Goal: Find specific page/section: Find specific page/section

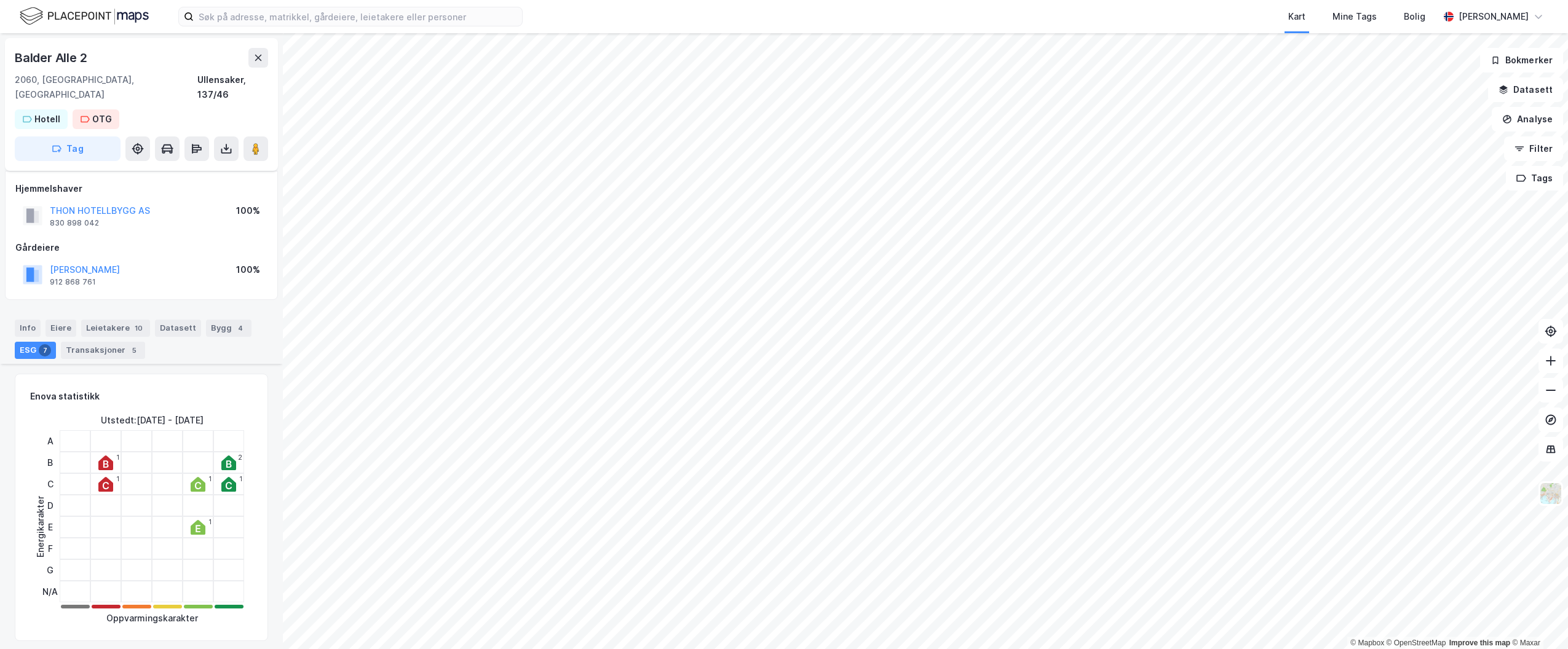
scroll to position [1291, 0]
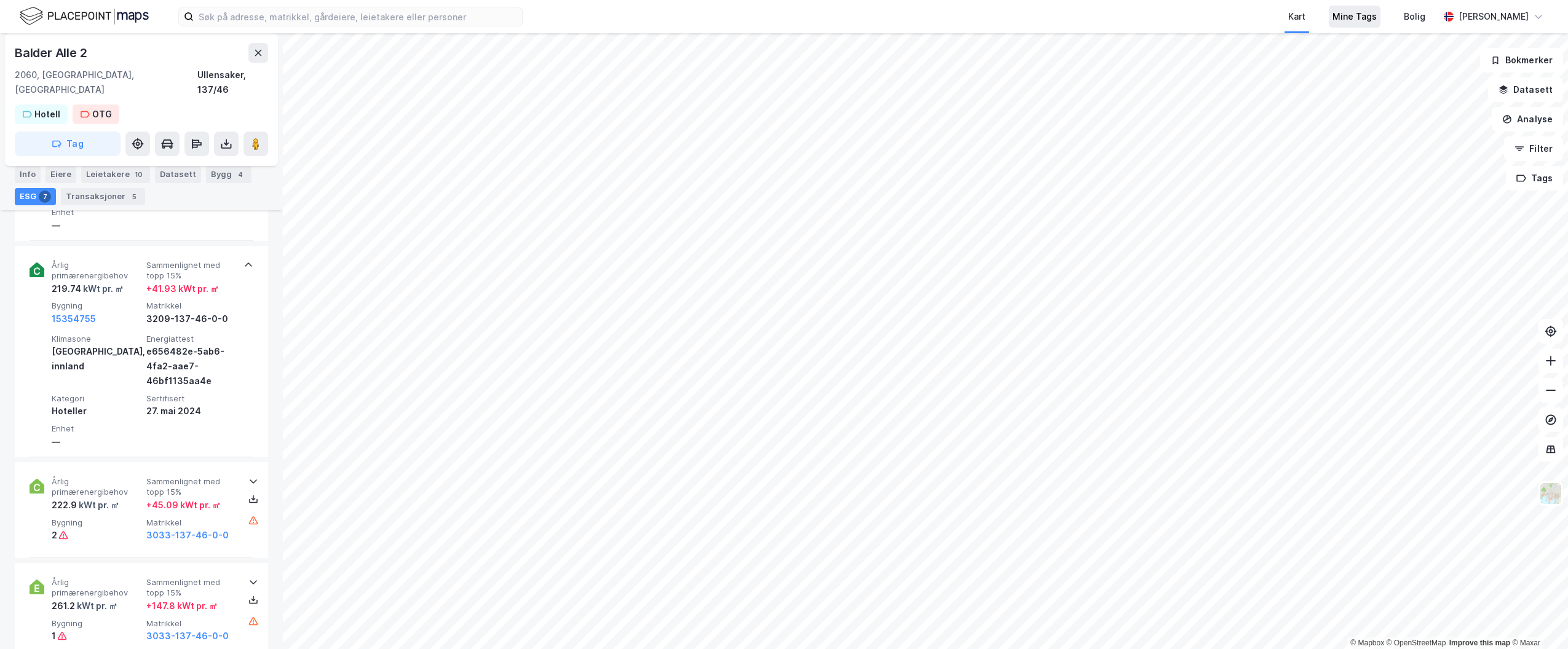
click at [1376, 23] on div "Mine Tags" at bounding box center [1354, 17] width 44 height 15
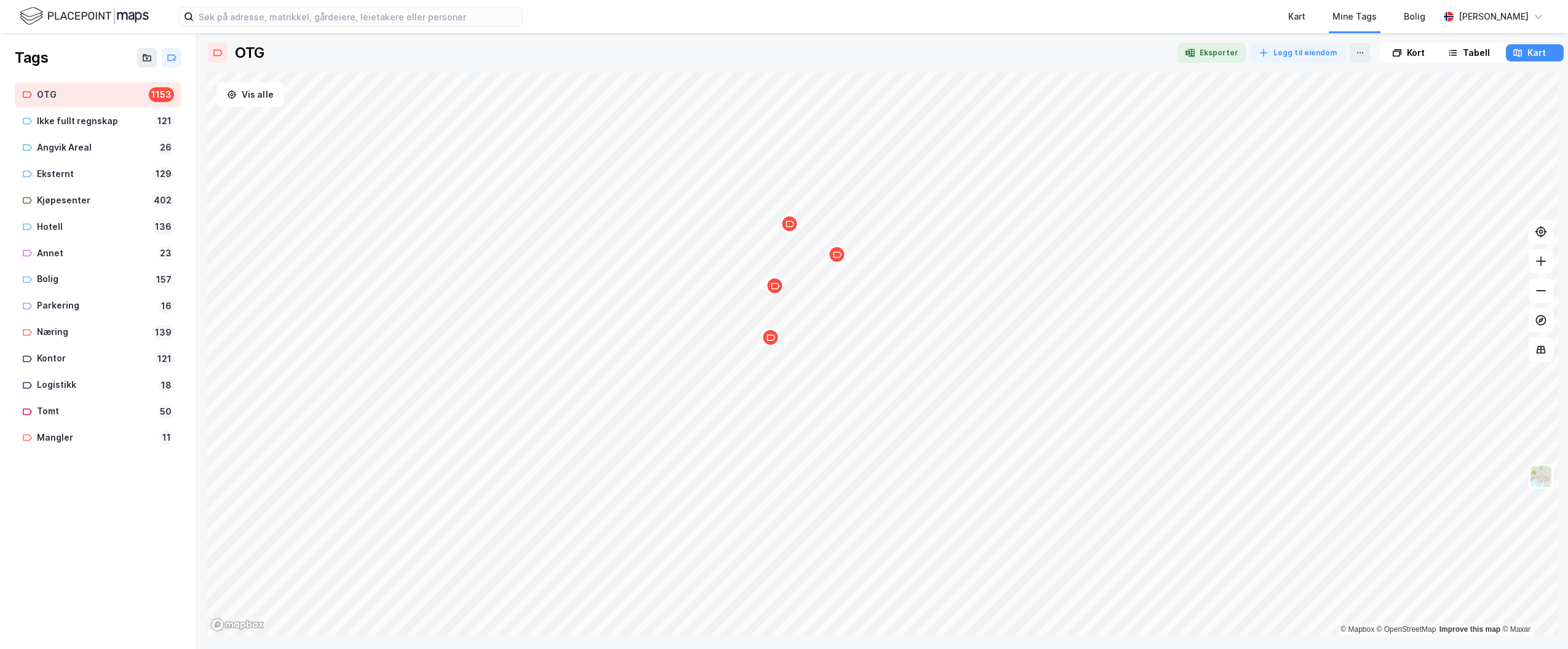
click at [773, 345] on div "Map marker" at bounding box center [770, 337] width 18 height 18
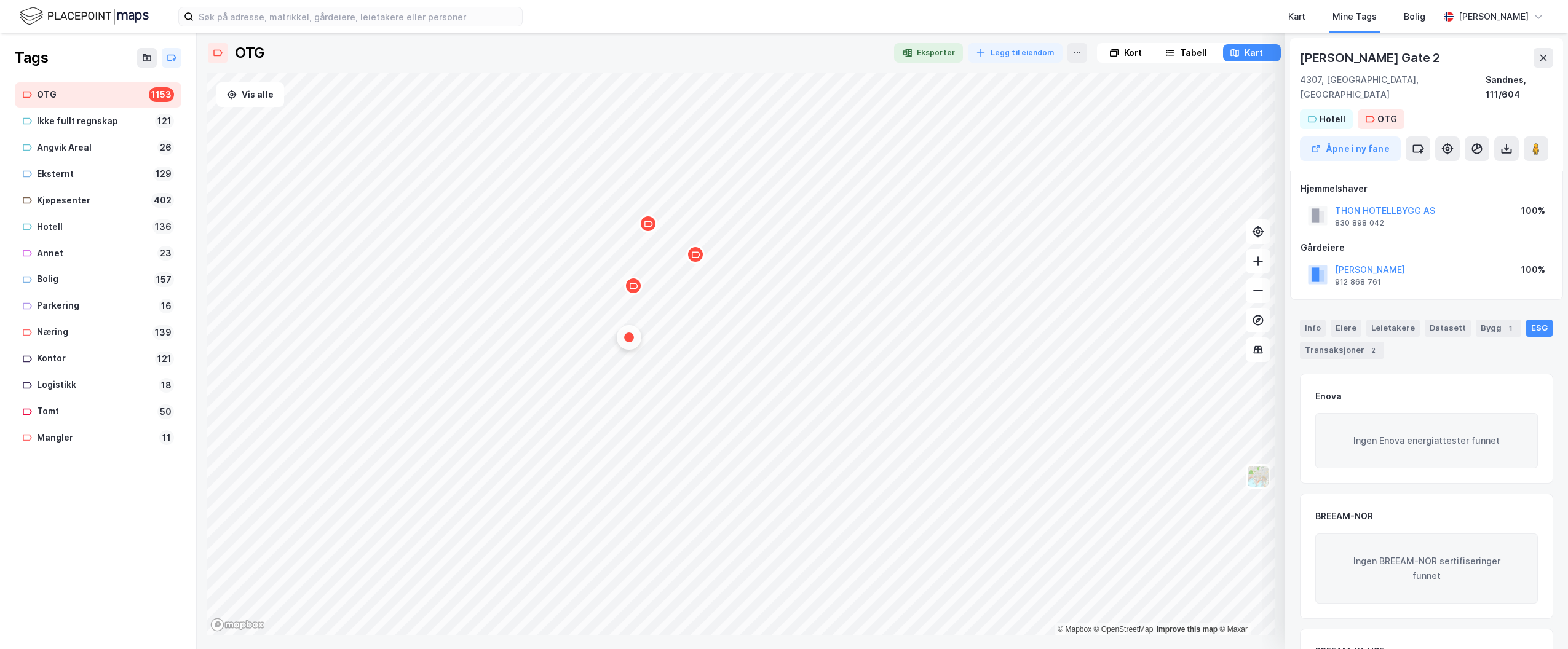
click at [639, 228] on div "Map marker" at bounding box center [647, 224] width 18 height 18
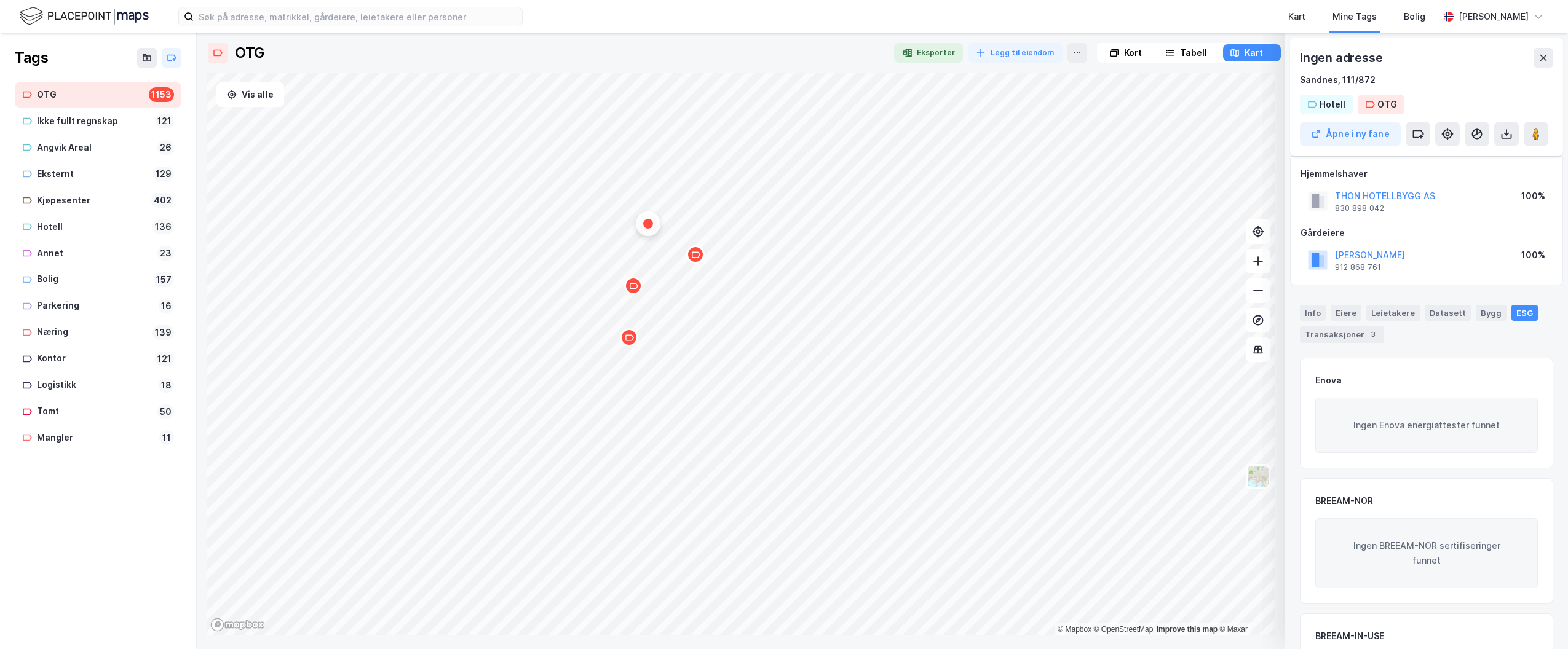
scroll to position [104, 0]
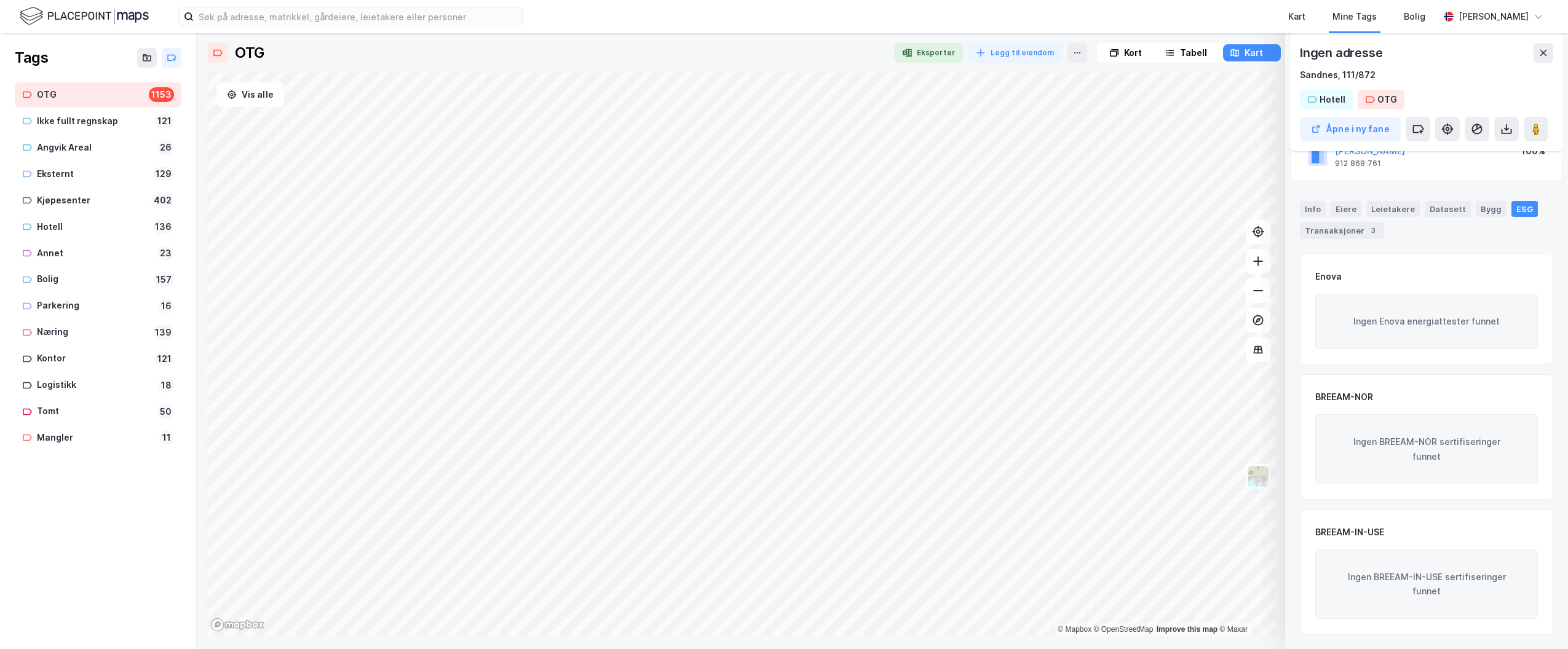
click at [702, 649] on html "Kart Mine Tags Bolig [PERSON_NAME] Tags OTG 1153 Ikke fullt regnskap 121 Angvik…" at bounding box center [784, 324] width 1568 height 649
click at [661, 649] on html "Kart Mine Tags Bolig [PERSON_NAME] Tags OTG 1153 Ikke fullt regnskap 121 Angvik…" at bounding box center [784, 324] width 1568 height 649
click at [591, 496] on icon "Map marker" at bounding box center [590, 492] width 9 height 9
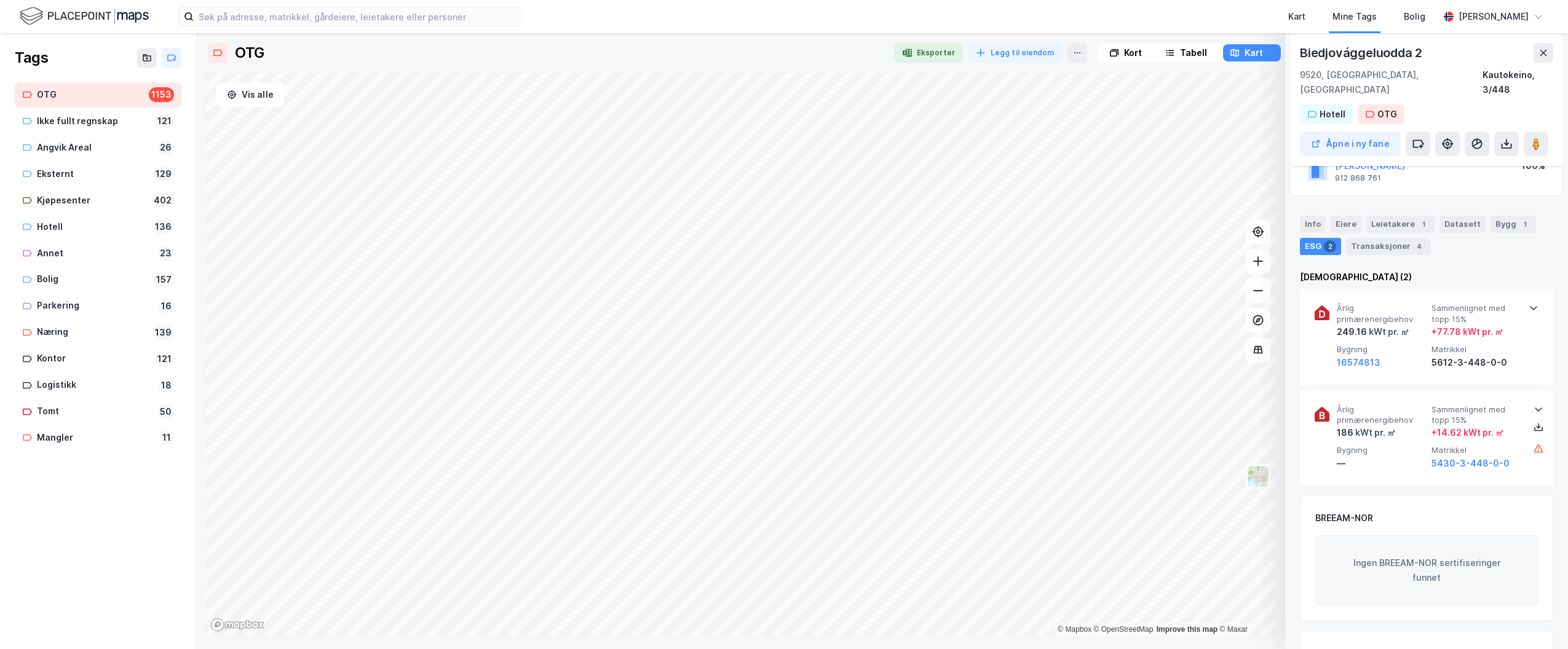
click at [124, 602] on div "Tags OTG 1153 Ikke fullt regnskap 121 Angvik Areal 26 Eksternt 129 Kjøpesenter …" at bounding box center [784, 342] width 1568 height 616
click at [943, 338] on icon "Map marker" at bounding box center [943, 335] width 9 height 9
